Goal: Entertainment & Leisure: Consume media (video, audio)

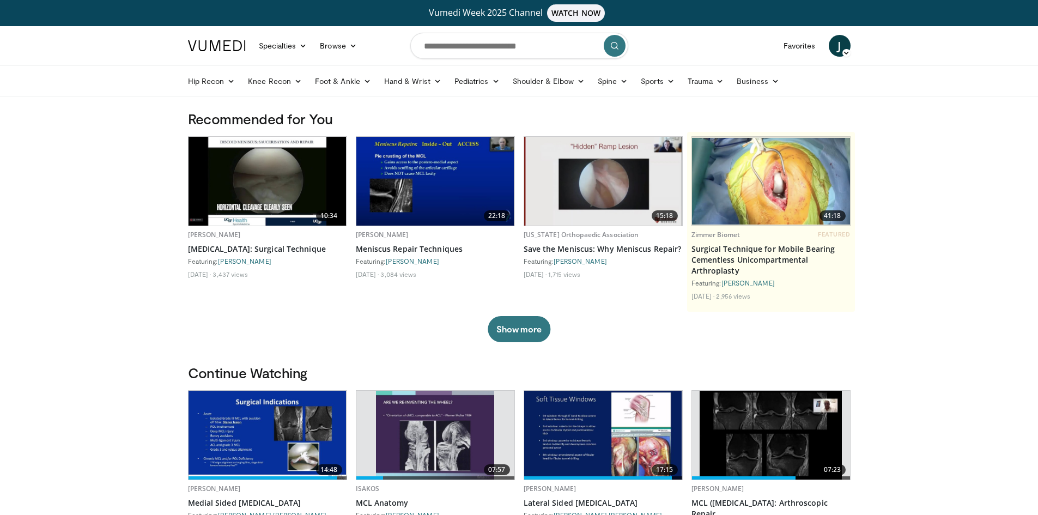
click at [711, 25] on div "Vumedi Week 2025 Channel WATCH NOW" at bounding box center [519, 13] width 659 height 26
click at [839, 45] on span "J" at bounding box center [839, 46] width 22 height 22
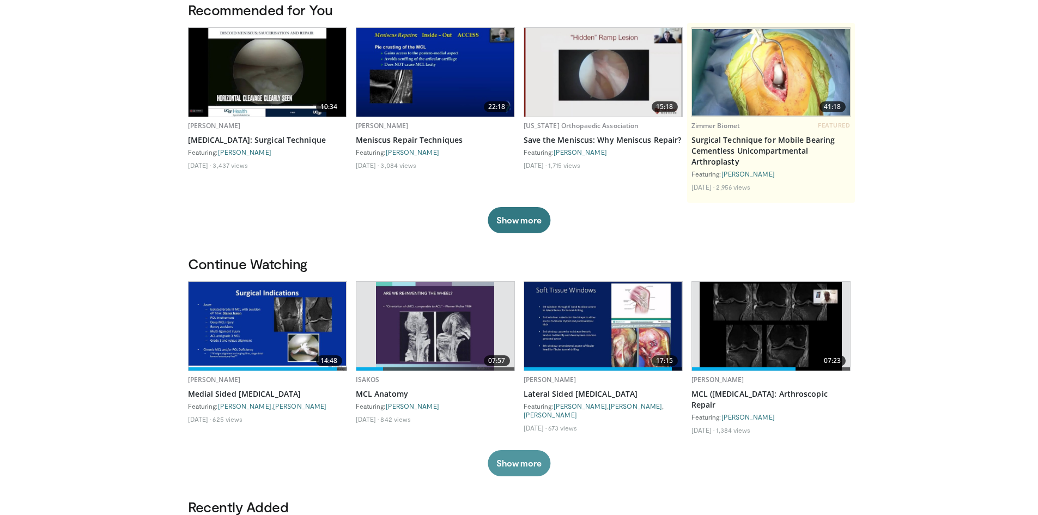
scroll to position [327, 0]
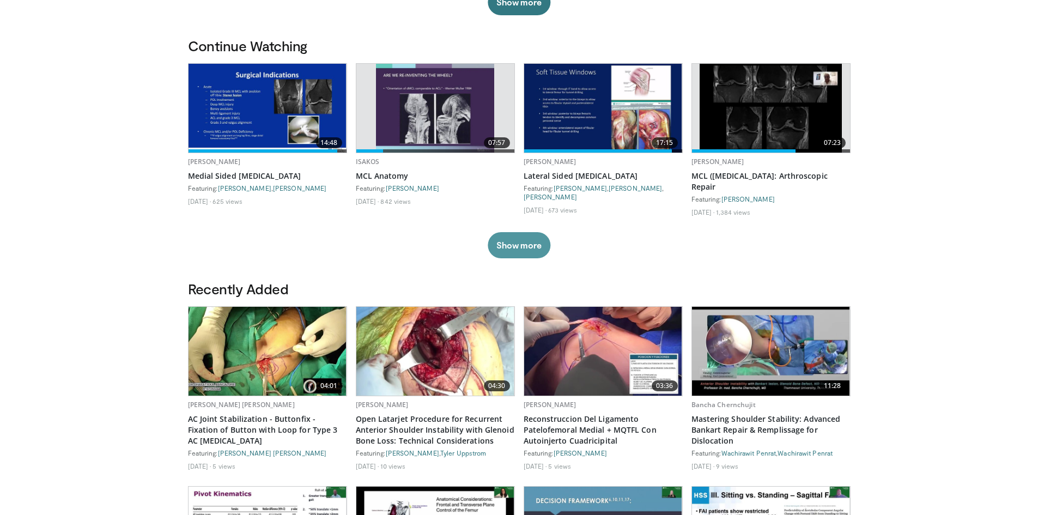
click at [512, 239] on button "Show more" at bounding box center [518, 245] width 63 height 26
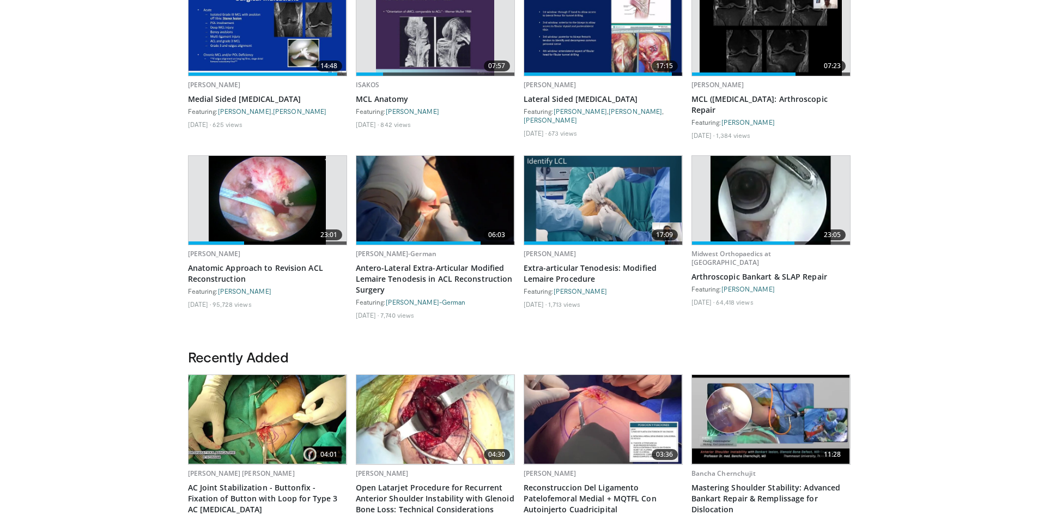
scroll to position [381, 0]
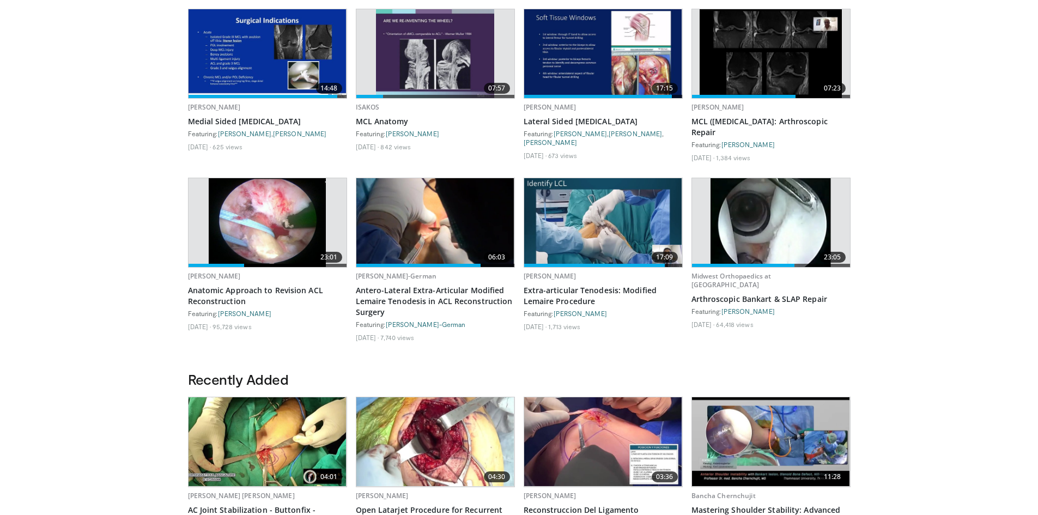
click at [759, 230] on img at bounding box center [770, 222] width 120 height 89
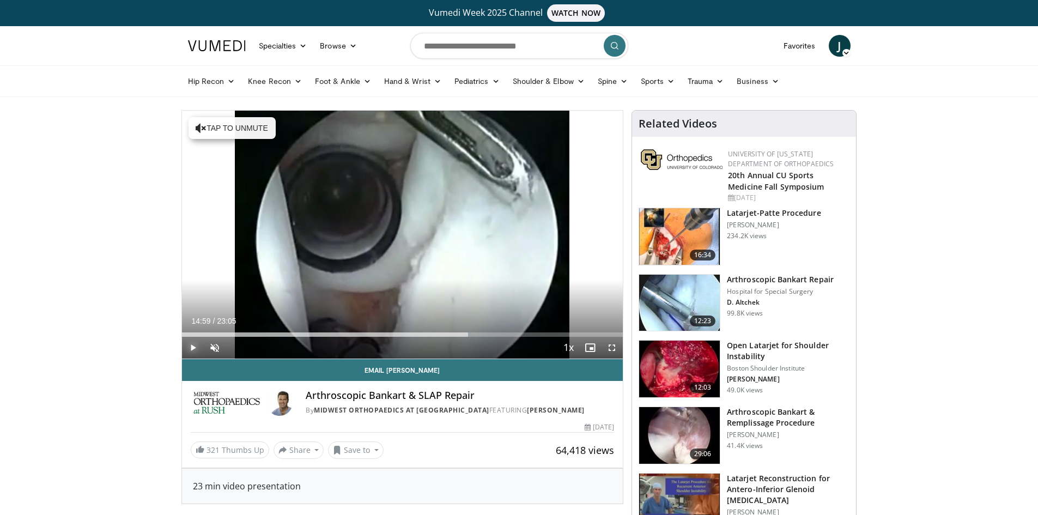
click at [190, 350] on span "Video Player" at bounding box center [193, 348] width 22 height 22
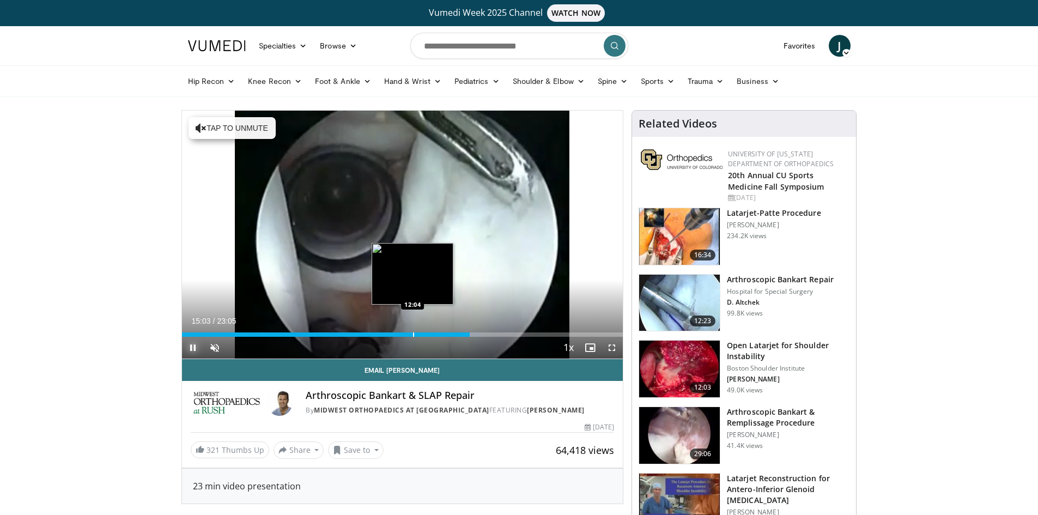
click at [413, 332] on div "Progress Bar" at bounding box center [413, 334] width 1 height 4
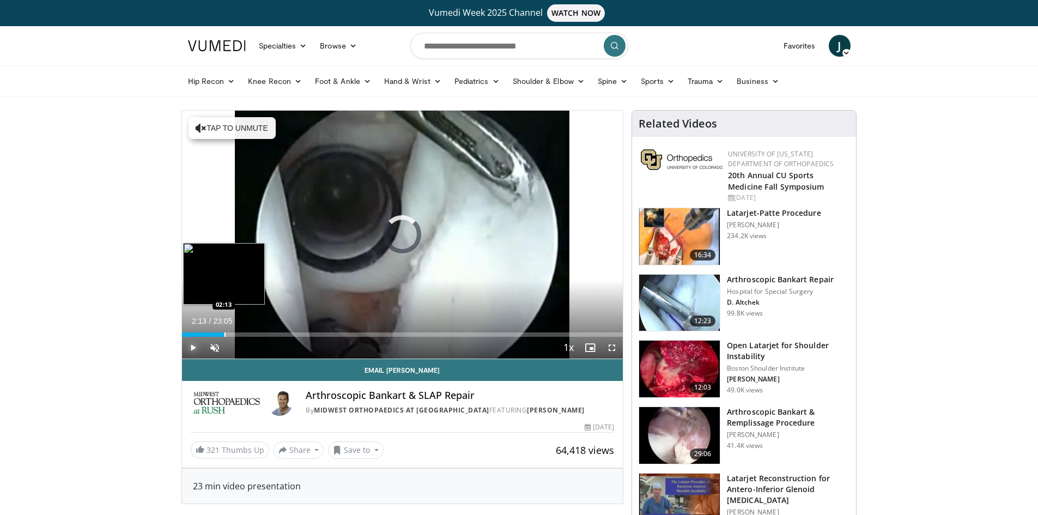
click at [224, 330] on div "Loaded : 0.00% 02:13 02:13" at bounding box center [402, 331] width 441 height 10
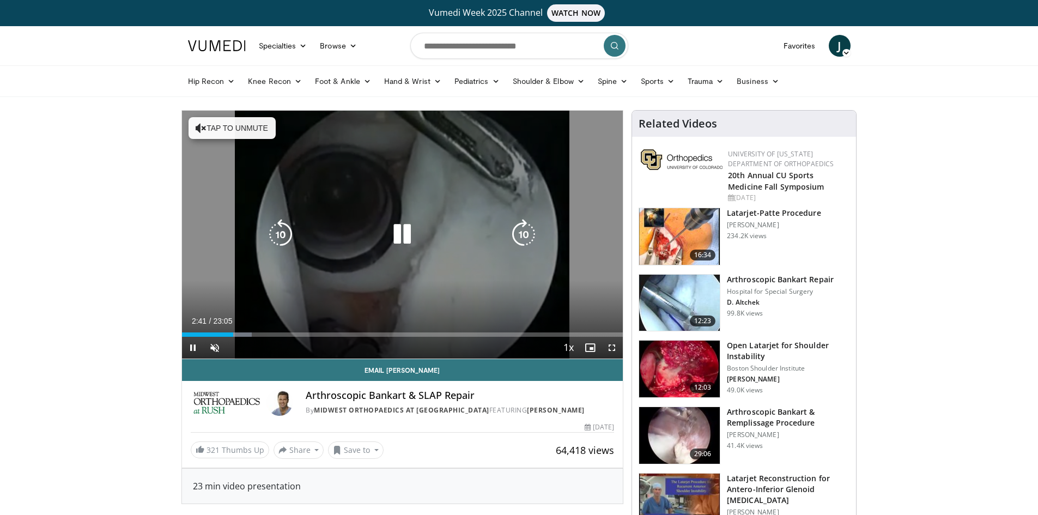
click at [403, 231] on icon "Video Player" at bounding box center [402, 234] width 31 height 31
drag, startPoint x: 397, startPoint y: 234, endPoint x: 397, endPoint y: 248, distance: 13.6
click at [397, 234] on icon "Video Player" at bounding box center [402, 234] width 31 height 31
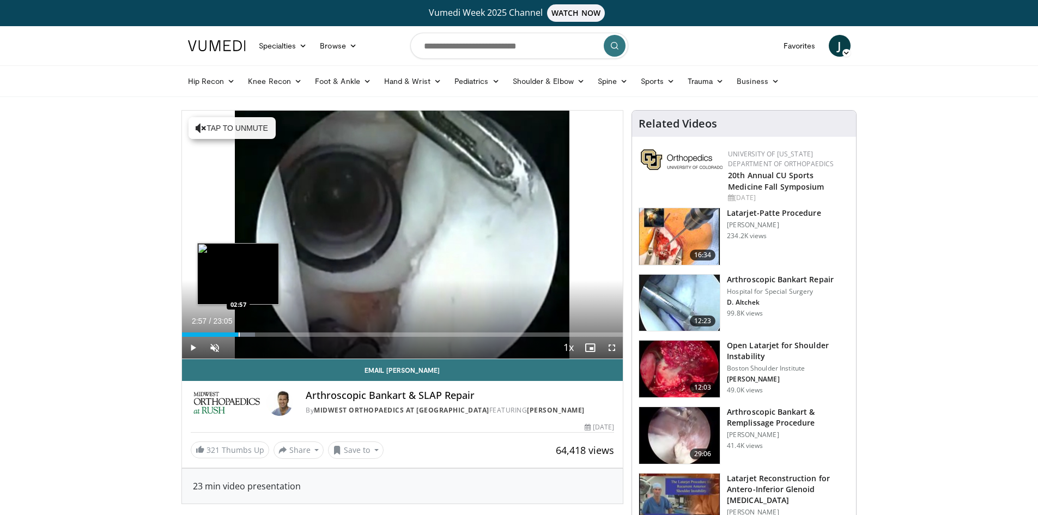
click at [238, 331] on div "Loaded : 16.57% 02:57 02:57" at bounding box center [402, 331] width 441 height 10
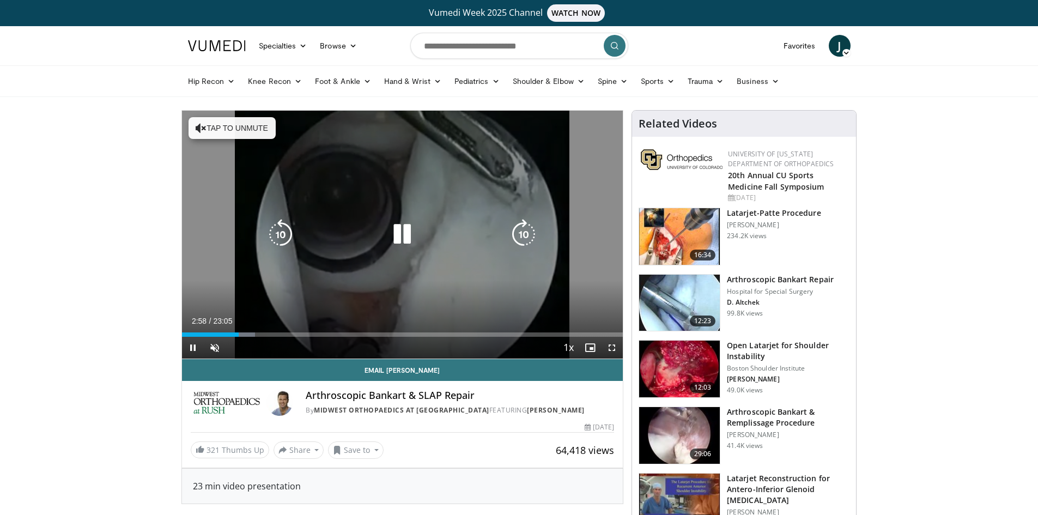
click at [246, 331] on div "Loaded : 16.57% 02:58 03:21" at bounding box center [402, 331] width 441 height 10
click at [411, 232] on icon "Video Player" at bounding box center [402, 234] width 31 height 31
click at [397, 228] on icon "Video Player" at bounding box center [402, 234] width 31 height 31
